Goal: Transaction & Acquisition: Purchase product/service

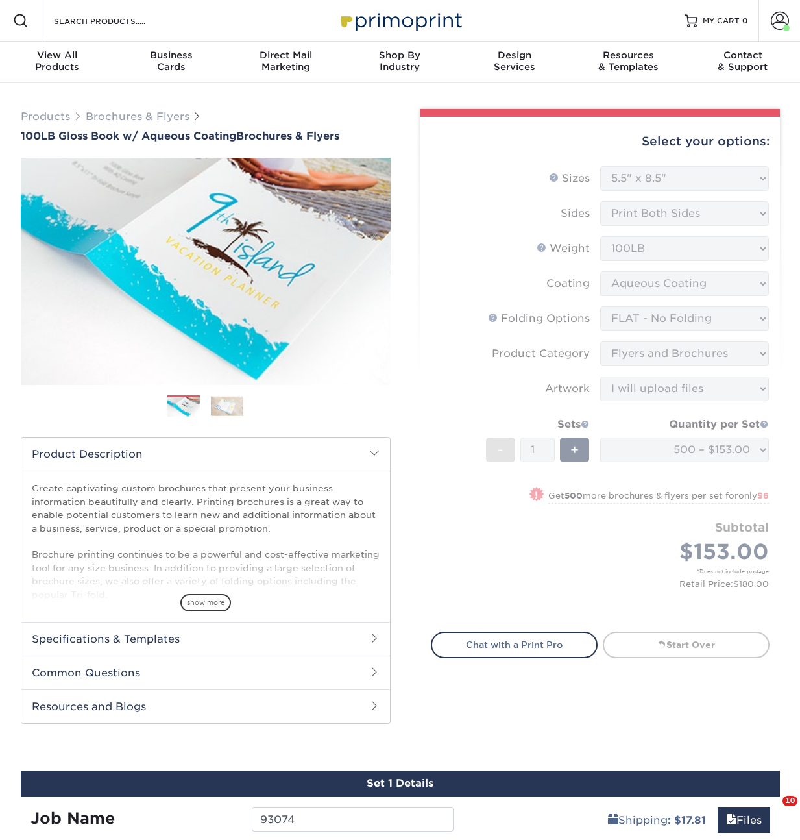
select select "5.50x8.50"
select select "9b1d5825-34d1-4721-9874-ed79abb003d7"
select select "1a668080-6b7c-4174-b399-2c3833b27ef4"
select select "upload"
select select "500 – $153.00"
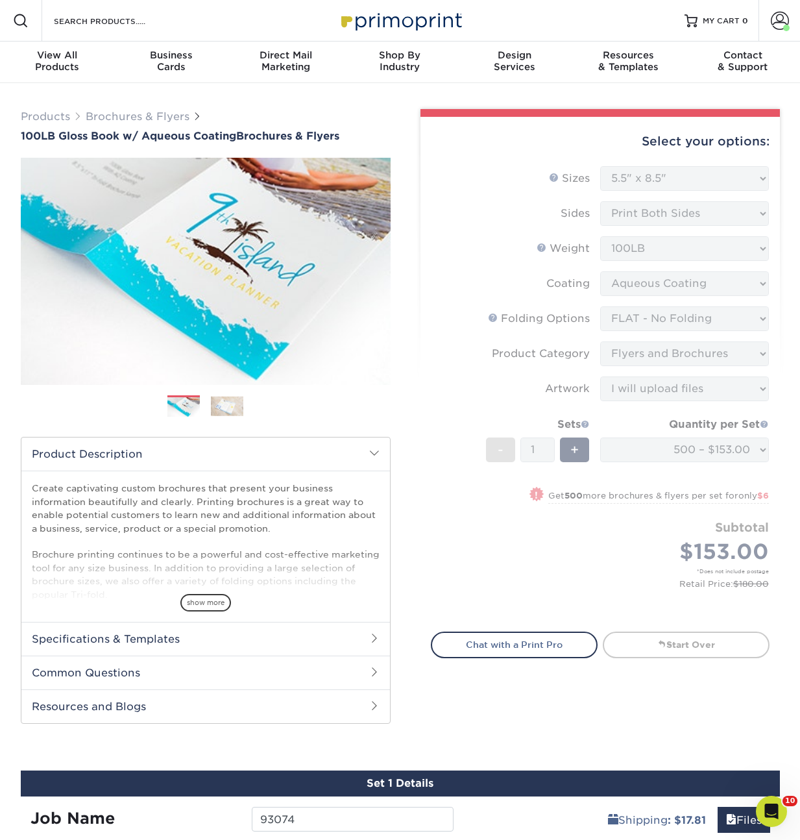
click at [524, 495] on form "Sizes Help Sizes Please Select 3.5" x 8.5" 3.5" x 11" 3.67" x 8.5" 4" x 6" 4" x…" at bounding box center [600, 391] width 339 height 450
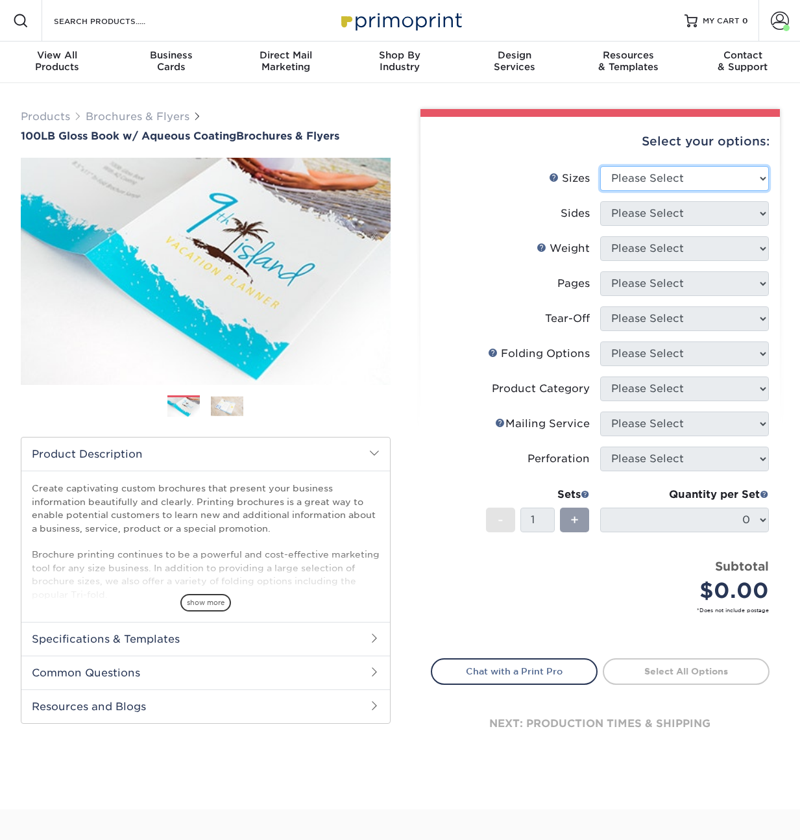
click at [664, 179] on select "Please Select 3.5" x 8.5" 3.5" x 11" 3.67" x 8.5" 4" x 6" 4" x 8.5" 4" x 9" 4" …" at bounding box center [684, 178] width 169 height 25
